Goal: Task Accomplishment & Management: Manage account settings

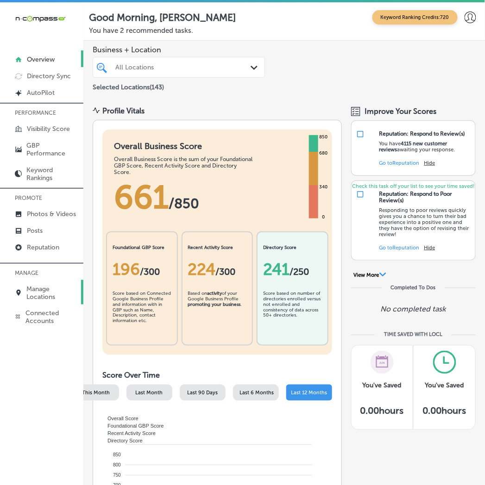
click at [52, 293] on p "Manage Locations" at bounding box center [53, 293] width 52 height 16
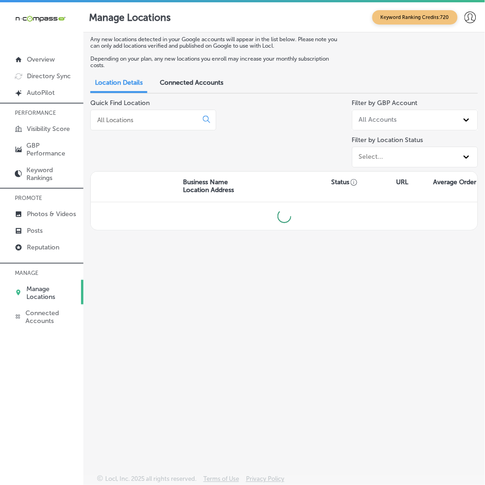
click at [146, 125] on div at bounding box center [153, 120] width 126 height 21
click at [145, 122] on input at bounding box center [145, 120] width 99 height 8
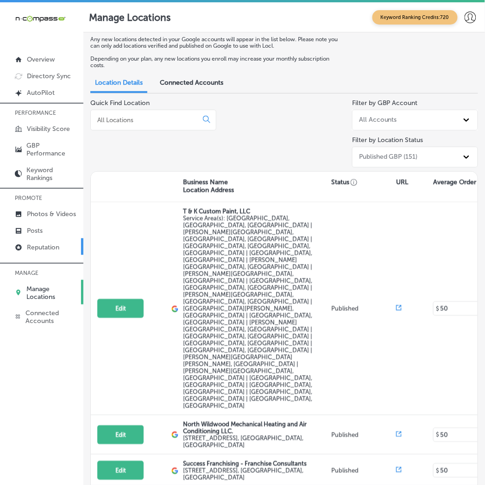
click at [49, 243] on p "Reputation" at bounding box center [43, 247] width 32 height 8
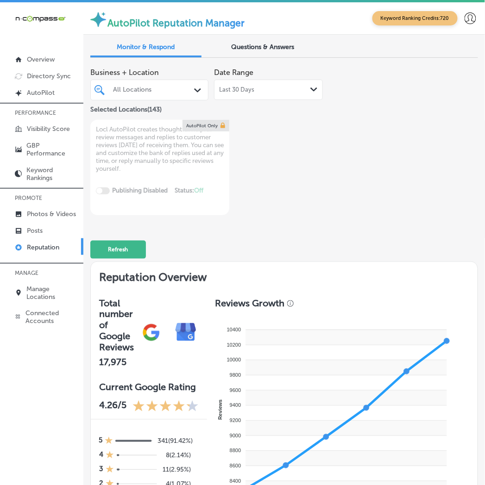
drag, startPoint x: 162, startPoint y: 92, endPoint x: 168, endPoint y: 98, distance: 8.2
click at [162, 92] on div "All Locations" at bounding box center [154, 90] width 82 height 8
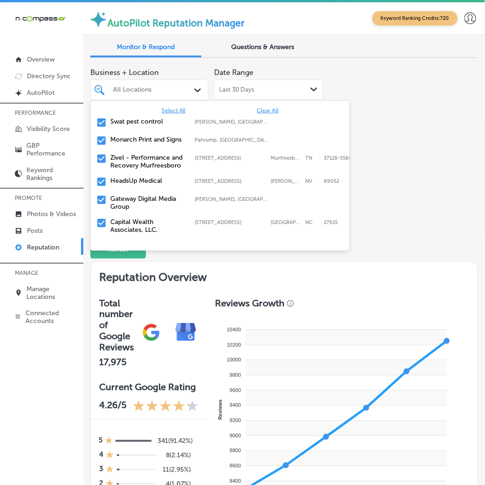
click at [256, 112] on span "Clear All" at bounding box center [267, 110] width 22 height 6
type textarea "x"
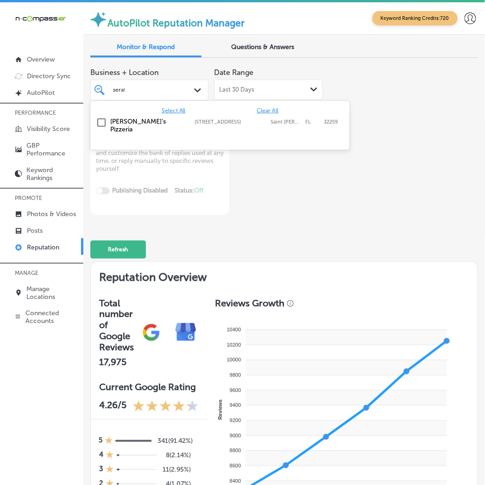
type input "[PERSON_NAME]"
click at [112, 128] on div "[PERSON_NAME]'s Pizzeria [STREET_ADDRESS][PERSON_NAME] [STREET_ADDRESS][PERSON_…" at bounding box center [220, 125] width 252 height 19
type textarea "x"
type input "livesca"
click at [109, 126] on div "Livescan Fingerprinting of [PERSON_NAME] LLC [STREET_ADDRESS][GEOGRAPHIC_DATA][…" at bounding box center [220, 125] width 252 height 19
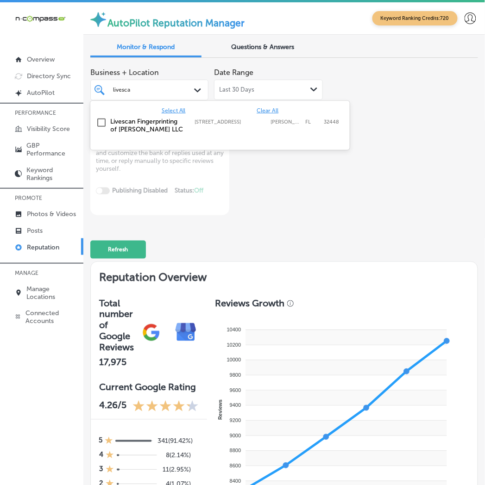
type textarea "x"
type input "[GEOGRAPHIC_DATA]"
click at [112, 132] on label "North American Outfitters" at bounding box center [148, 126] width 75 height 16
type textarea "x"
type input "gatewa"
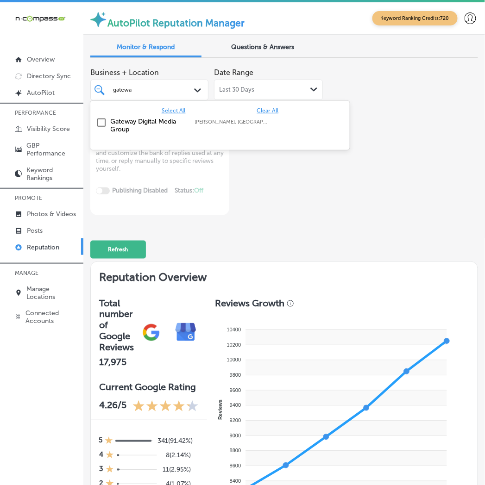
click at [112, 132] on label "Gateway Digital Media Group" at bounding box center [148, 126] width 75 height 16
type textarea "x"
type input "fox digita"
click at [108, 126] on div "Fox Digital Solutions De Pere, [GEOGRAPHIC_DATA], [GEOGRAPHIC_DATA] | Menasha, …" at bounding box center [220, 123] width 252 height 14
type textarea "x"
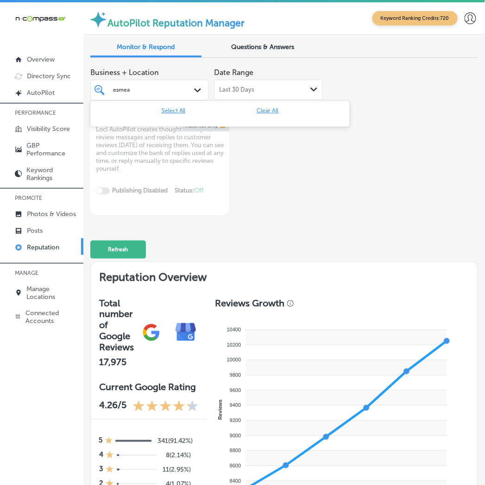
type input "esme"
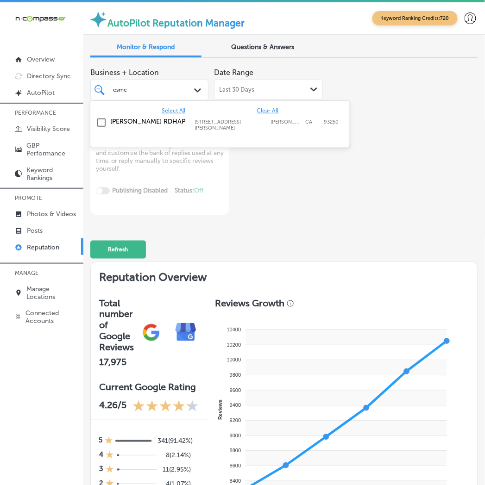
click at [109, 126] on div "[PERSON_NAME] RDHAP [STREET_ADDRESS][GEOGRAPHIC_DATA][PERSON_NAME][PERSON_NAME]…" at bounding box center [220, 124] width 252 height 17
type textarea "x"
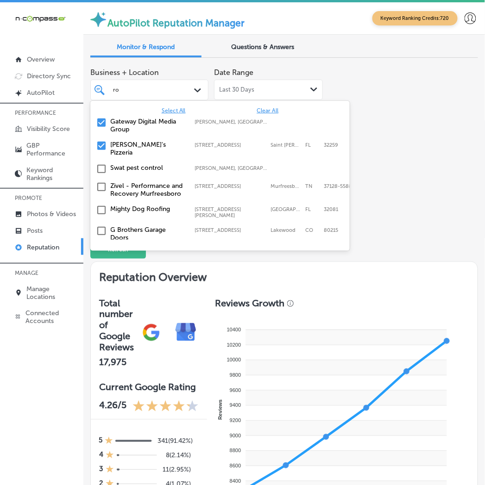
type input "r"
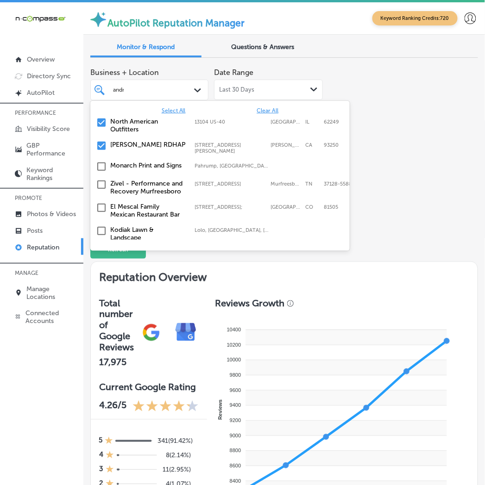
type input "[PERSON_NAME]"
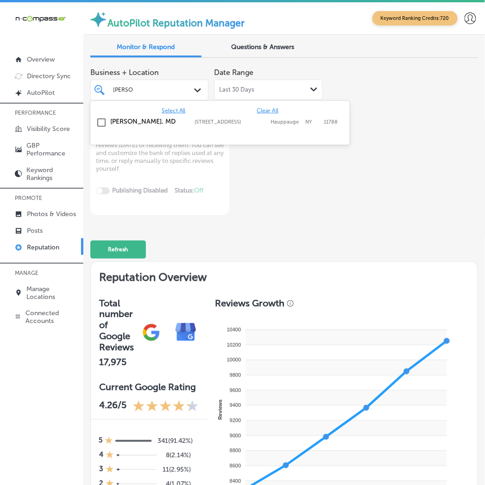
click at [109, 126] on div "[PERSON_NAME], MD 517 NY-[STREET_ADDRESS][GEOGRAPHIC_DATA][STREET_ADDRESS]" at bounding box center [220, 123] width 252 height 14
type textarea "x"
type input "[PERSON_NAME]"
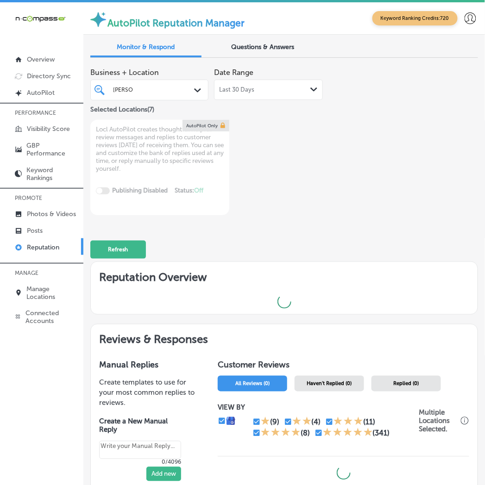
click at [323, 174] on div "Business + Location [PERSON_NAME] Path Created with Sketch. Selected Locations …" at bounding box center [283, 139] width 387 height 152
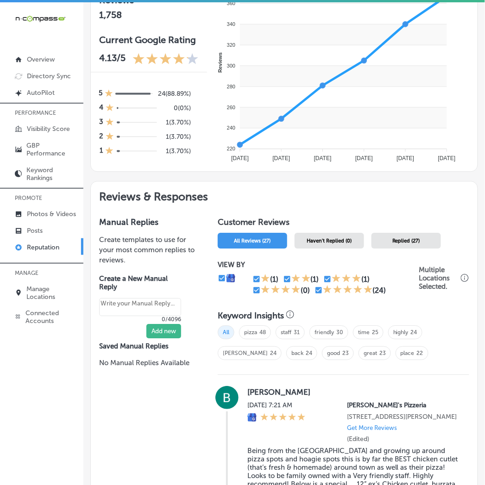
scroll to position [448, 0]
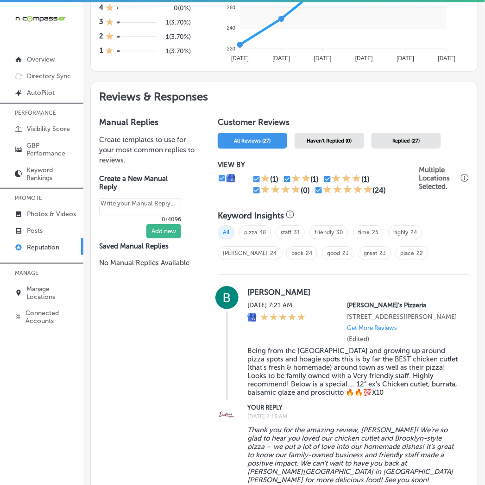
click at [320, 138] on span "Haven't Replied (0)" at bounding box center [329, 141] width 45 height 6
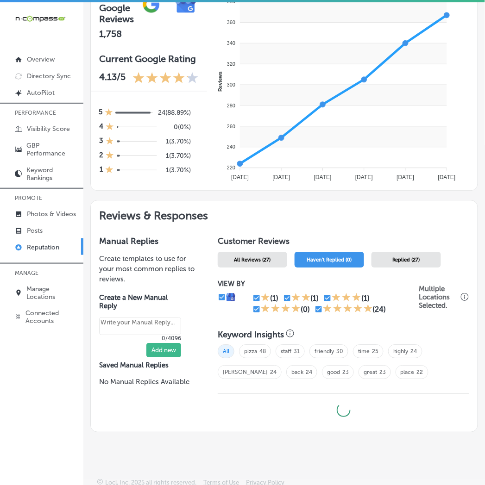
type textarea "x"
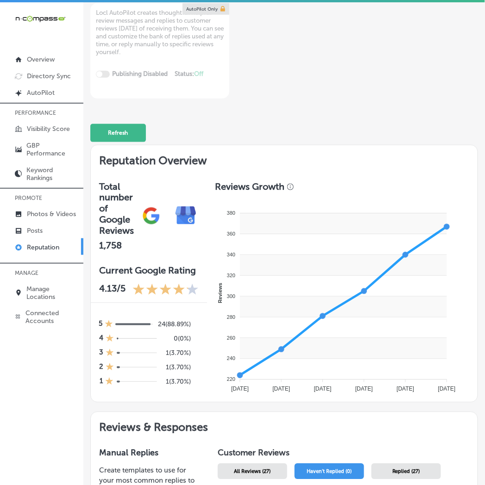
scroll to position [322, 0]
